Goal: Task Accomplishment & Management: Manage account settings

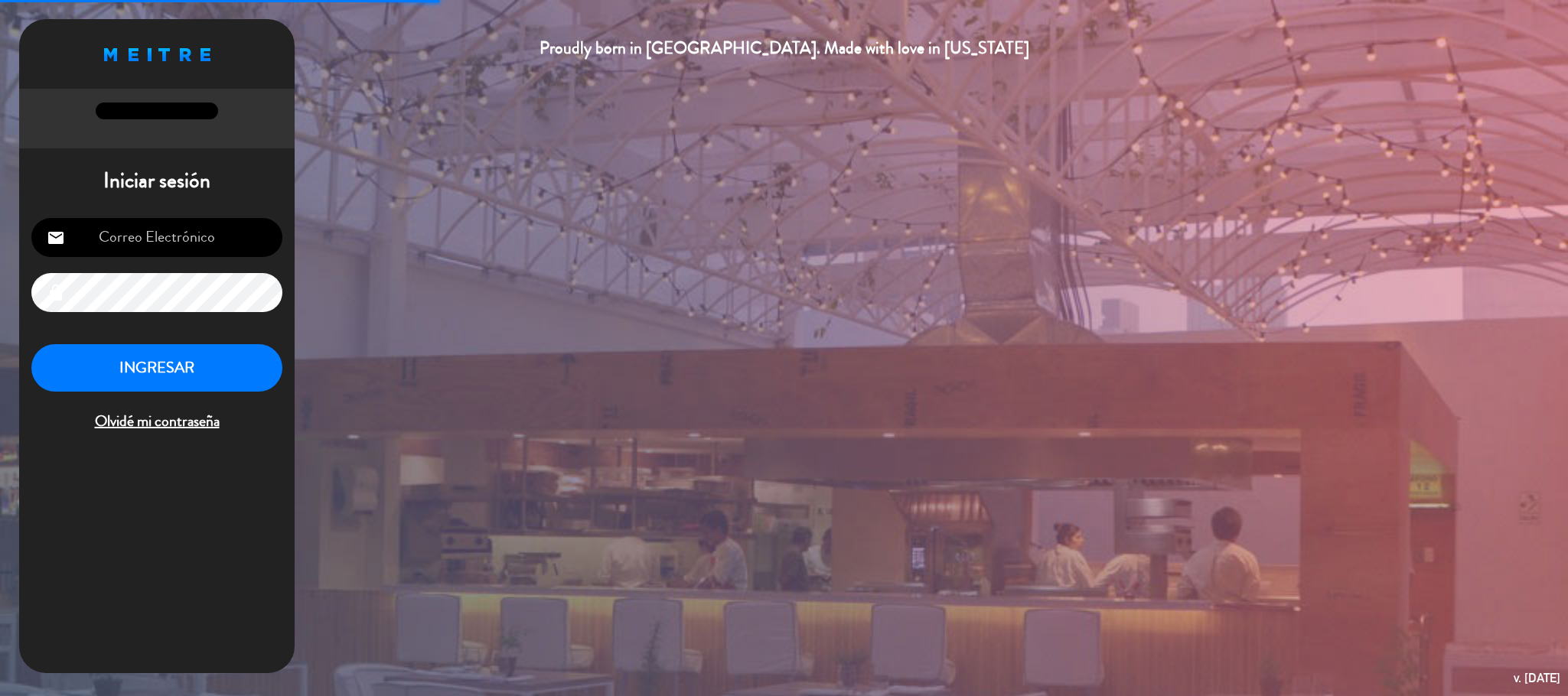
type input "[EMAIL_ADDRESS][DOMAIN_NAME]"
click at [212, 382] on button "INGRESAR" at bounding box center [157, 368] width 251 height 48
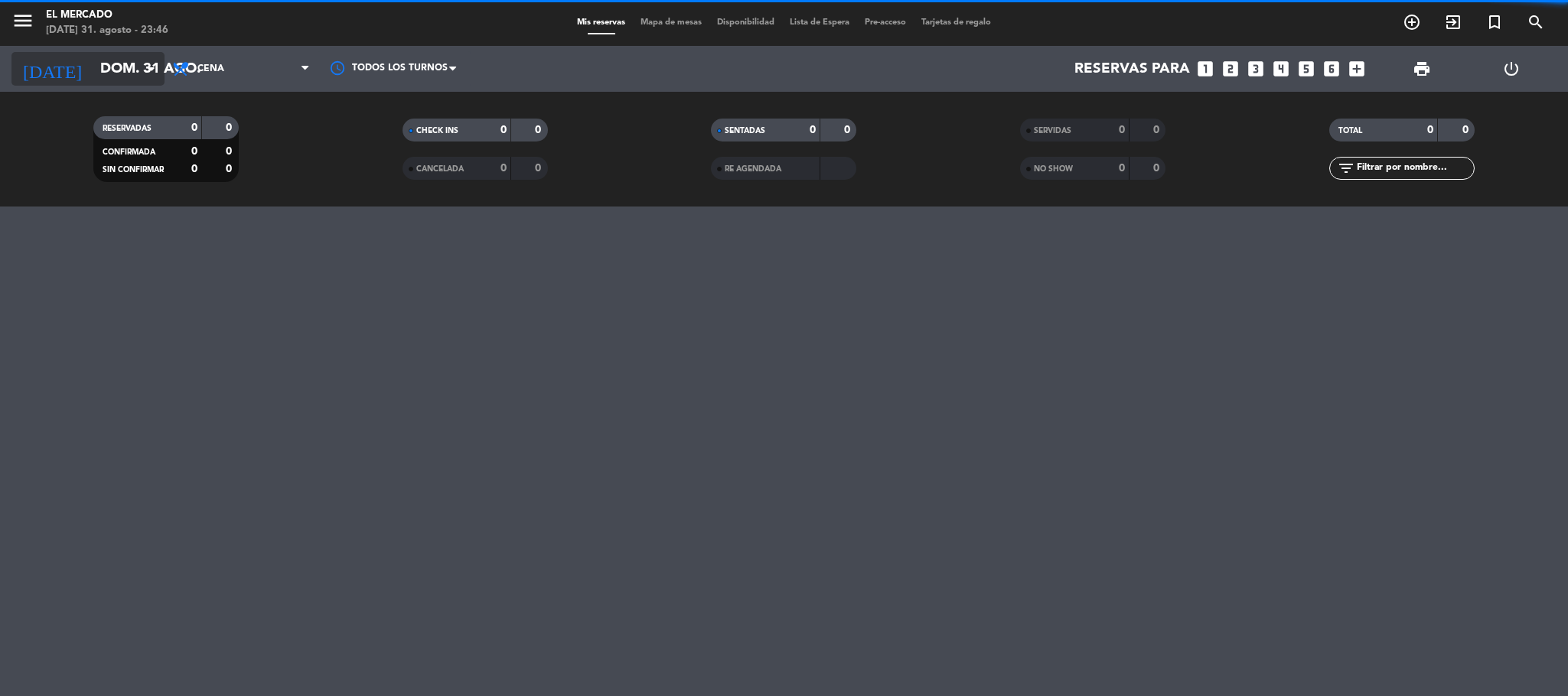
click at [124, 65] on input "dom. 31 ago." at bounding box center [184, 68] width 184 height 32
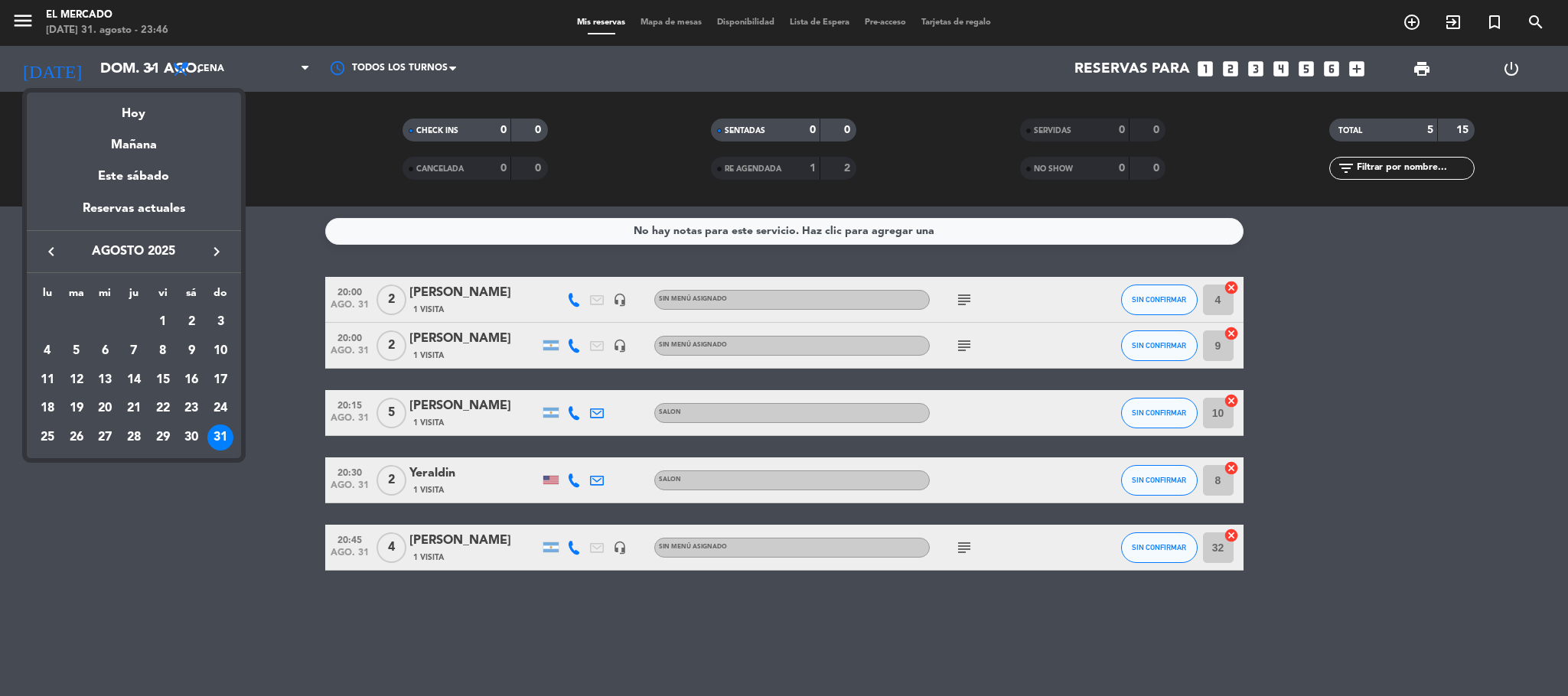
click at [224, 246] on icon "keyboard_arrow_right" at bounding box center [216, 252] width 18 height 18
click at [46, 351] on div "1" at bounding box center [47, 351] width 26 height 26
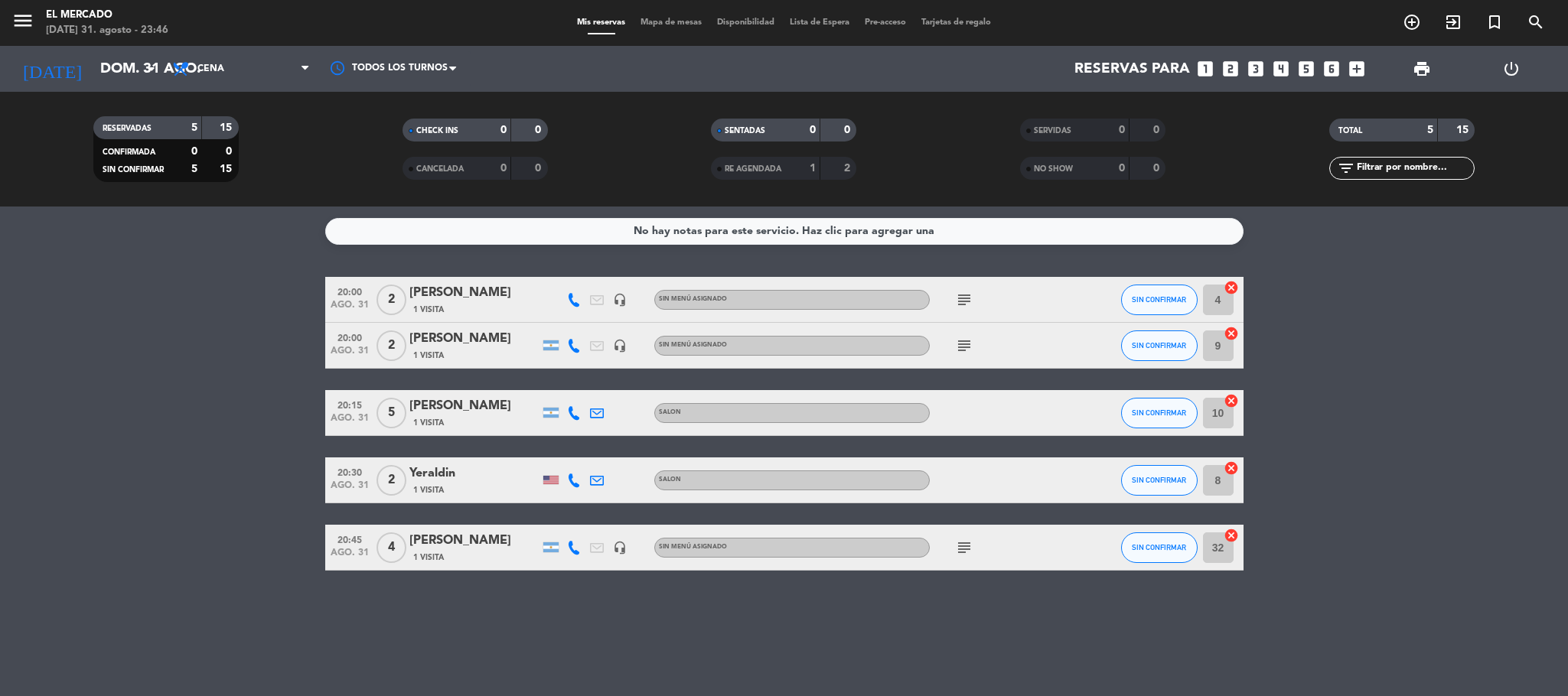
type input "[DATE]"
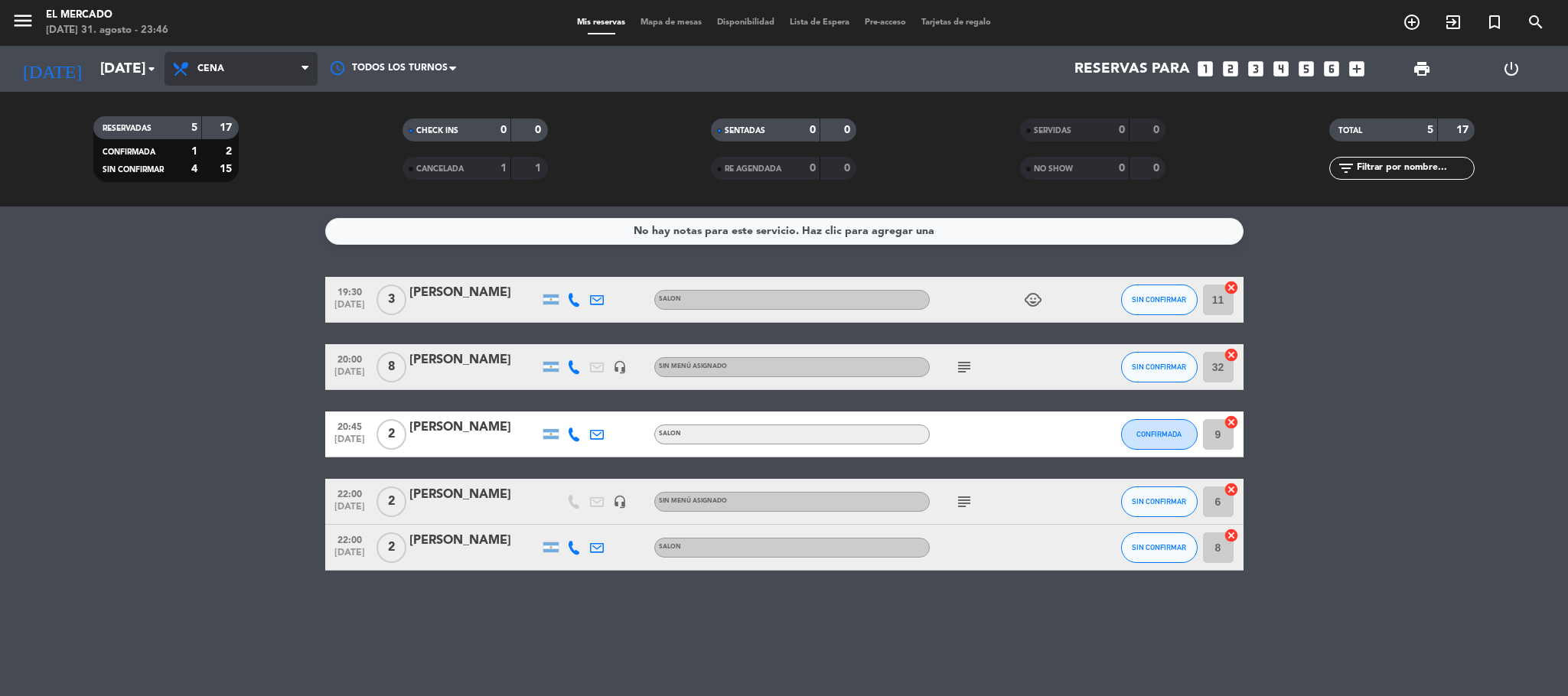
click at [274, 85] on span "Cena" at bounding box center [241, 68] width 153 height 34
click at [287, 179] on div "menu El [PERSON_NAME][DATE] 31. agosto - 23:46 Mis reservas Mapa de mesas Dispo…" at bounding box center [784, 103] width 1568 height 206
